Goal: Check status: Check status

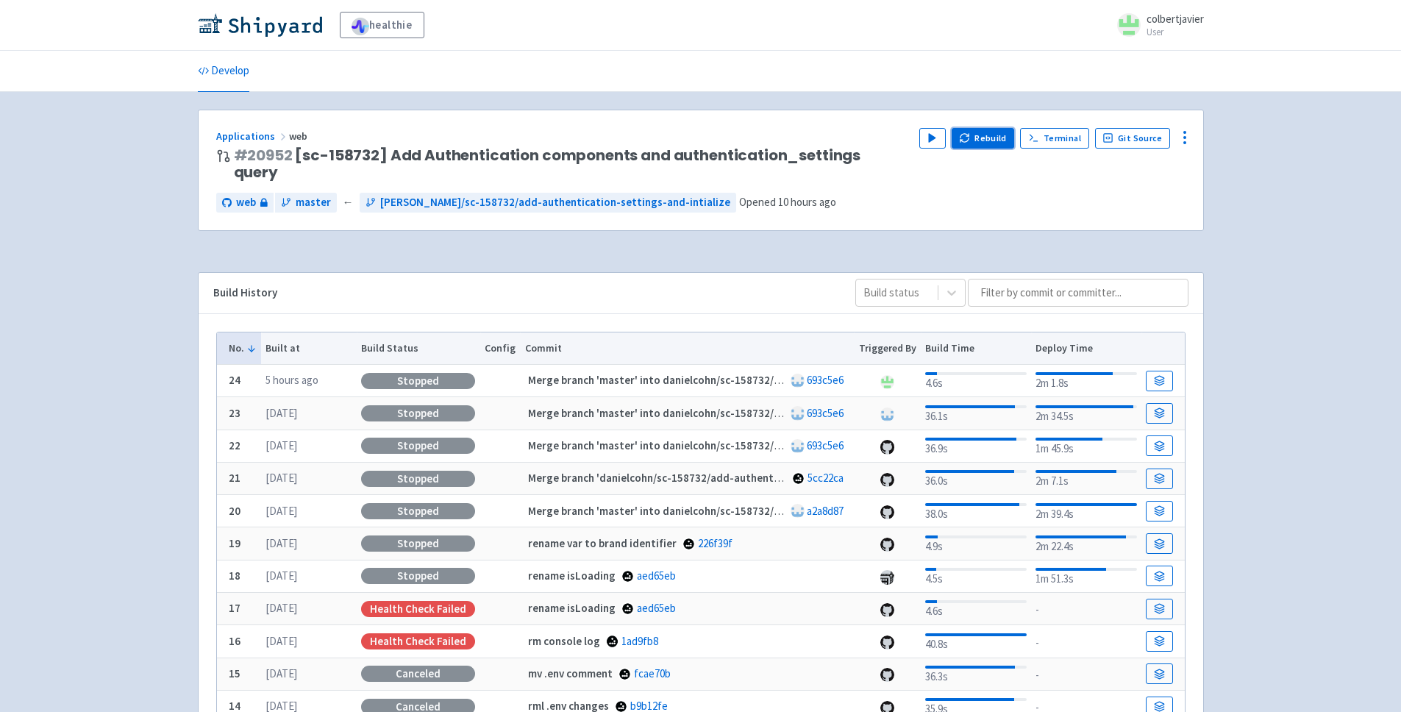
click at [968, 141] on icon "button" at bounding box center [965, 140] width 8 height 4
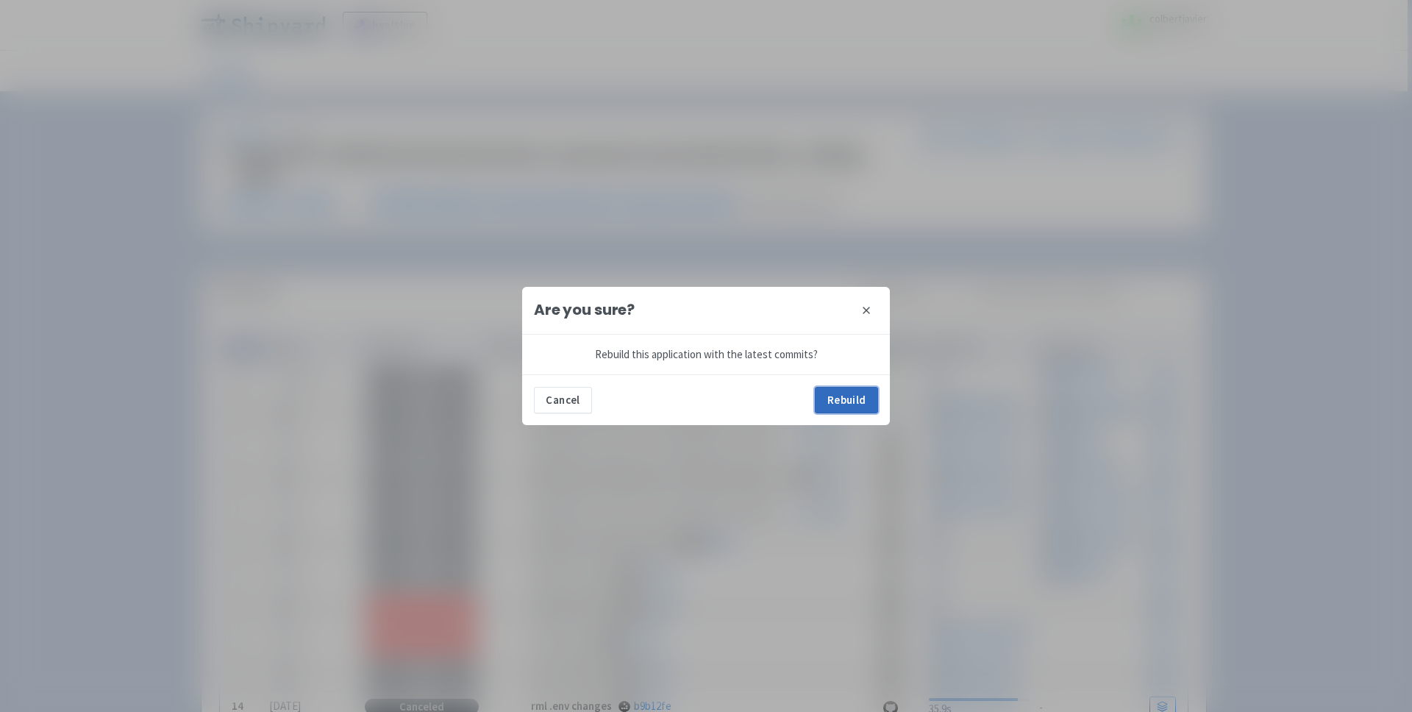
click at [835, 406] on button "Rebuild" at bounding box center [846, 400] width 63 height 26
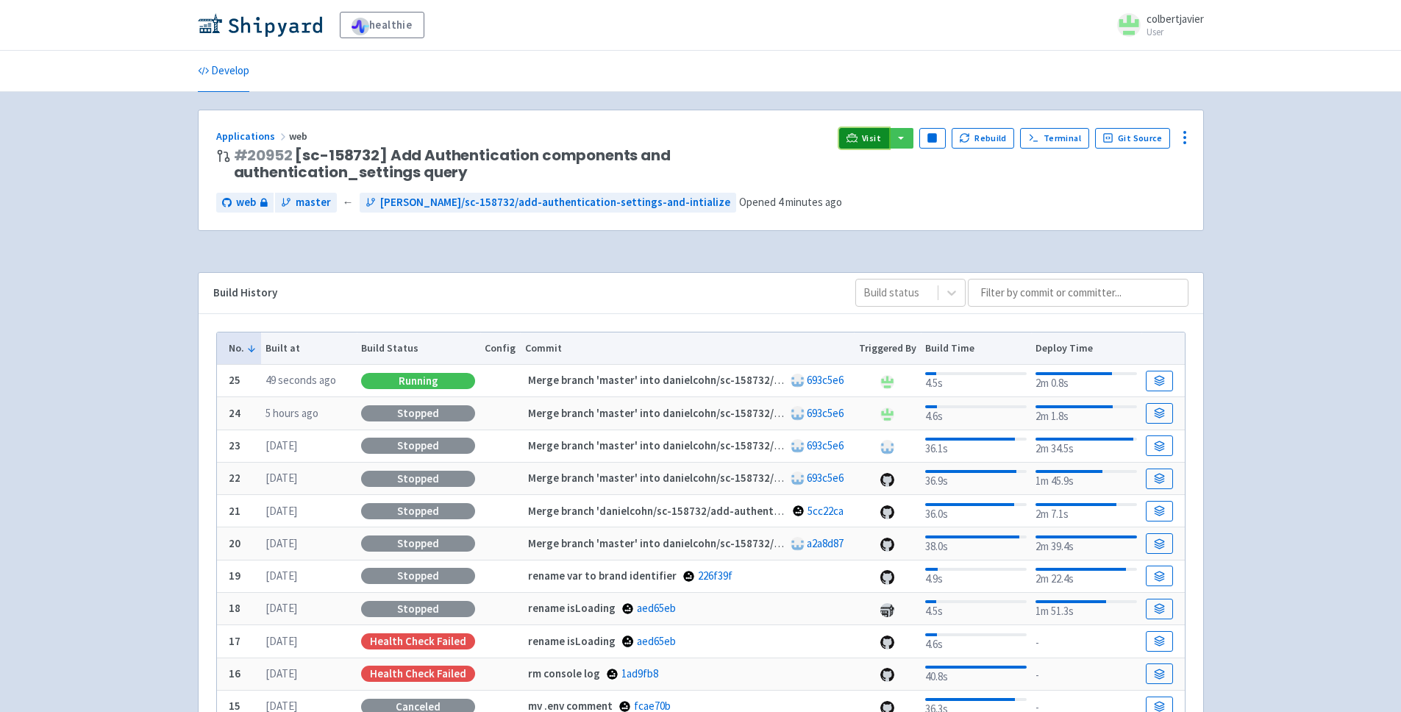
click at [869, 140] on span "Visit" at bounding box center [871, 138] width 19 height 12
